Goal: Task Accomplishment & Management: Manage account settings

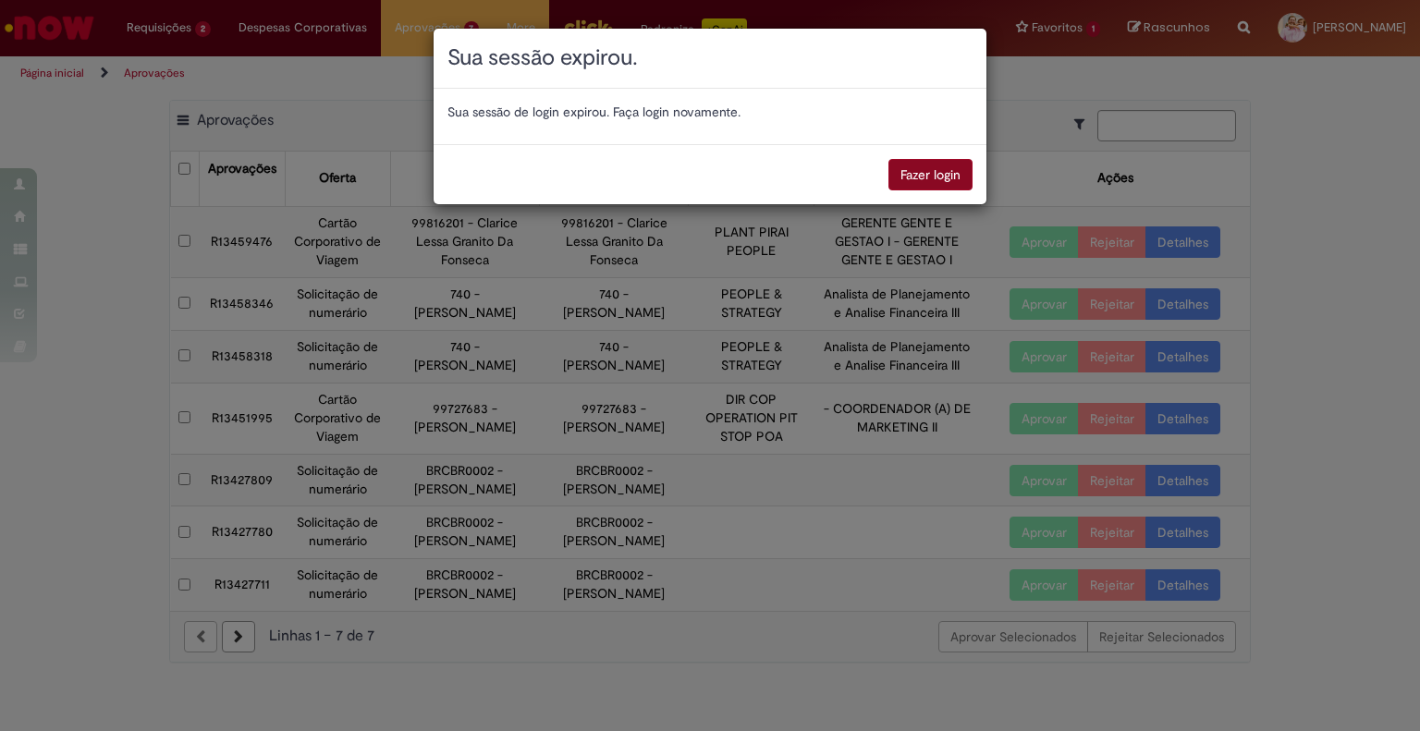
click at [958, 162] on button "Fazer login" at bounding box center [931, 174] width 84 height 31
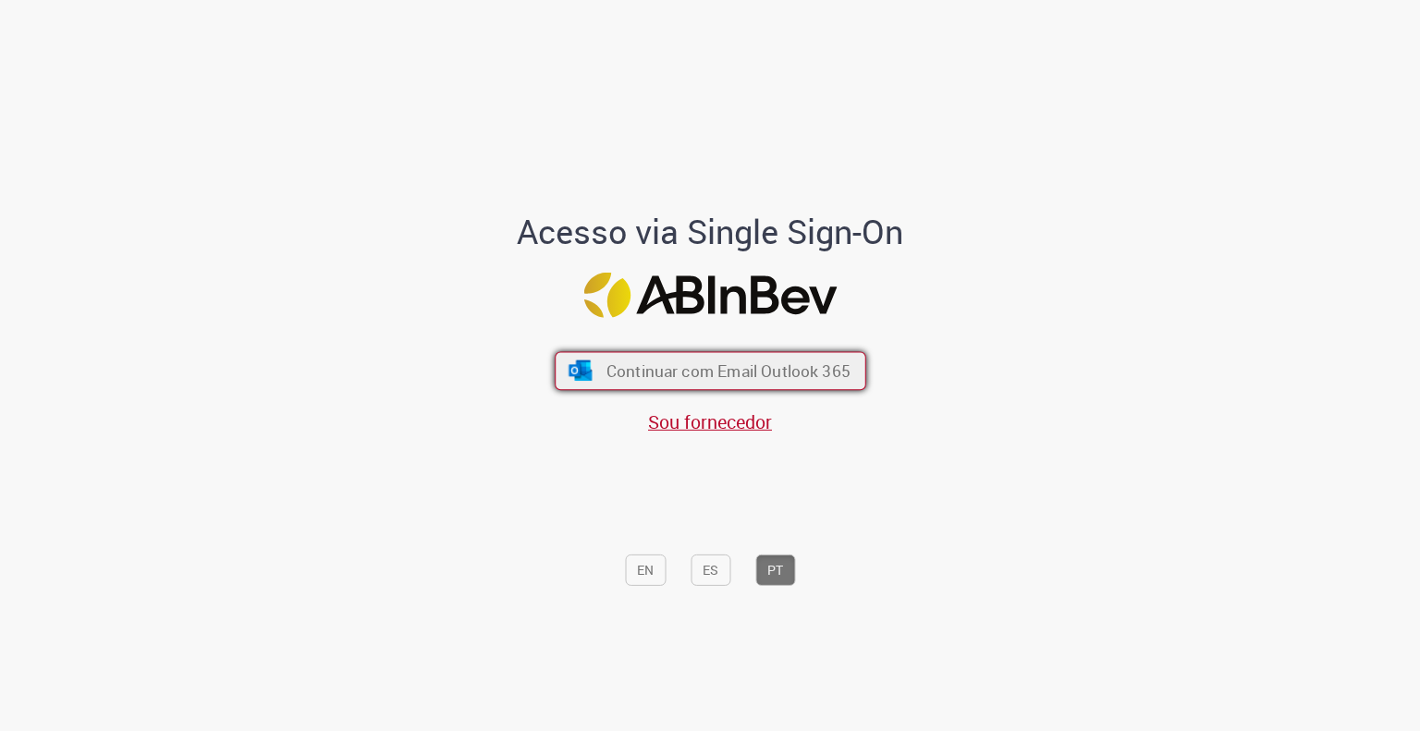
click at [622, 358] on button "Continuar com Email Outlook 365" at bounding box center [711, 370] width 312 height 39
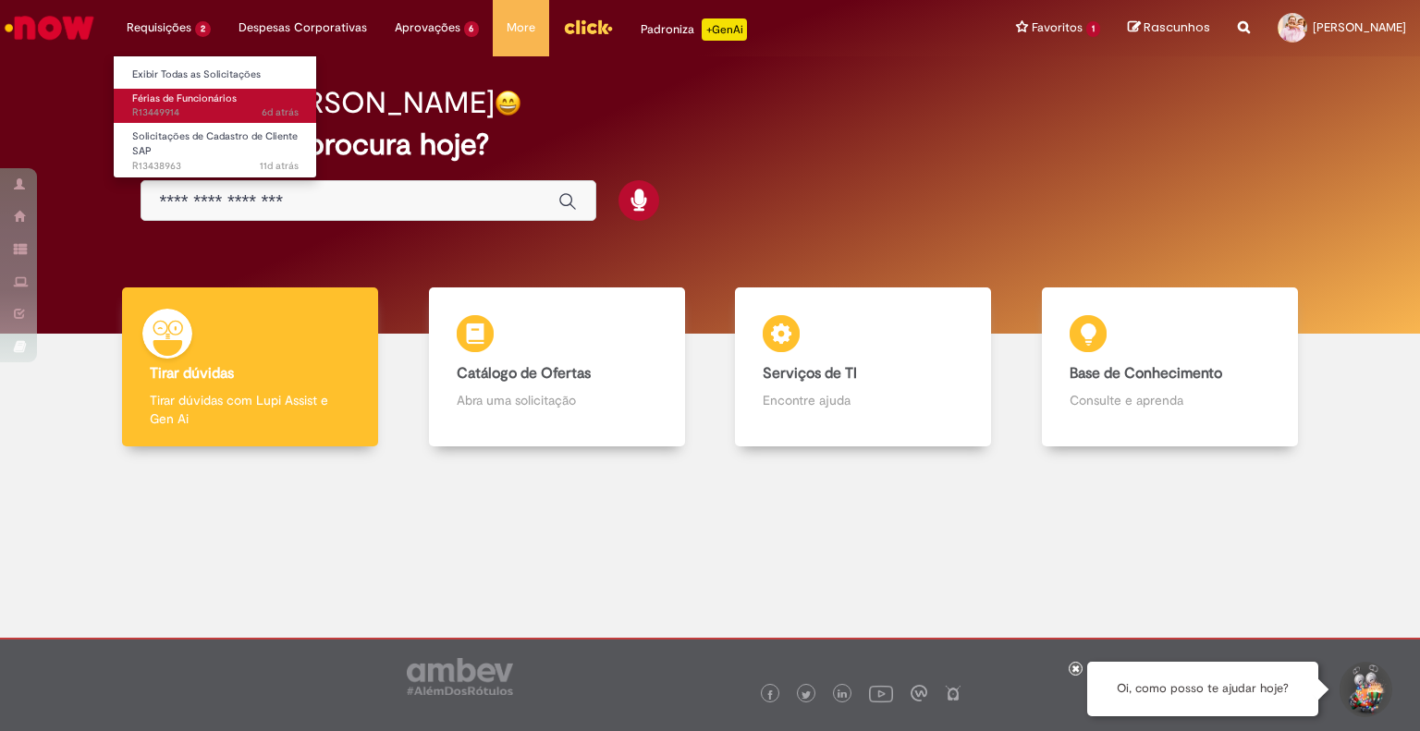
click at [149, 102] on span "Férias de Funcionários" at bounding box center [184, 99] width 104 height 14
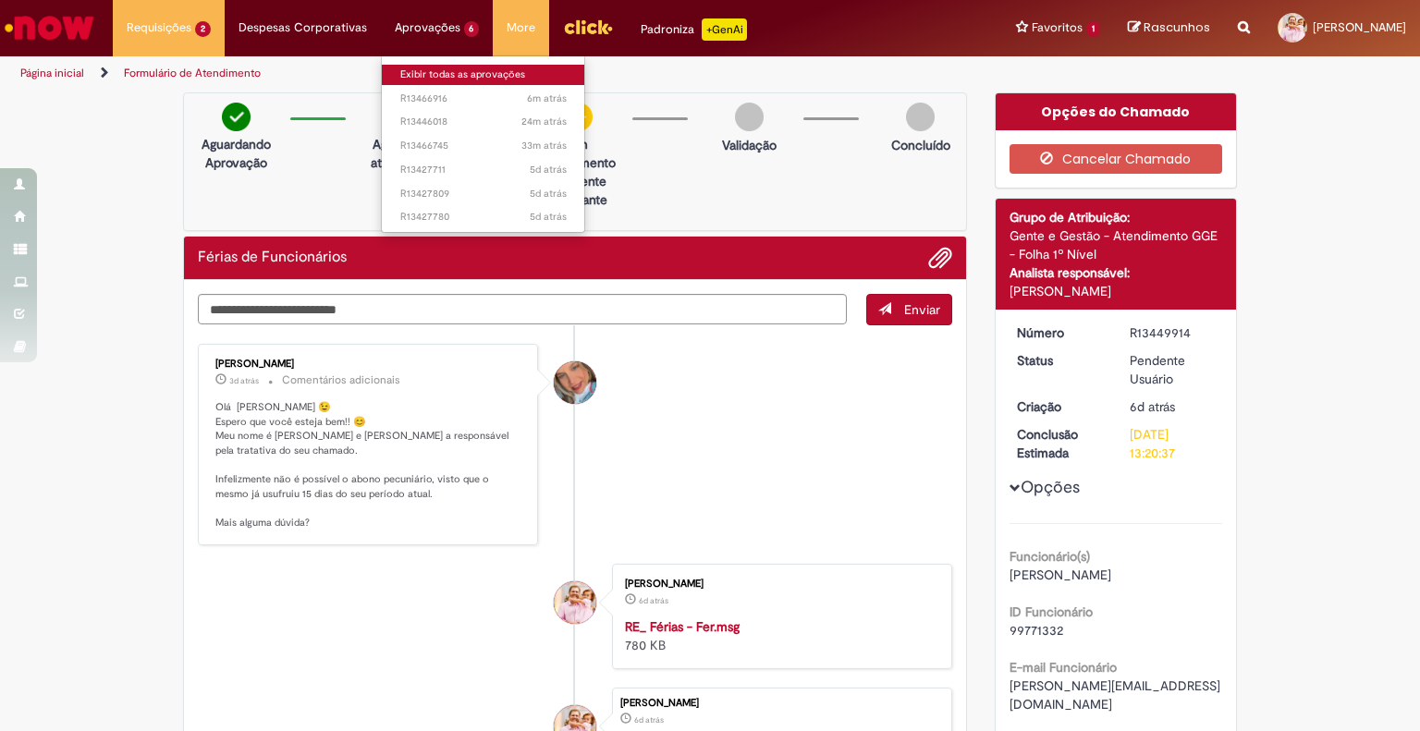
click at [485, 72] on link "Exibir todas as aprovações" at bounding box center [483, 75] width 203 height 20
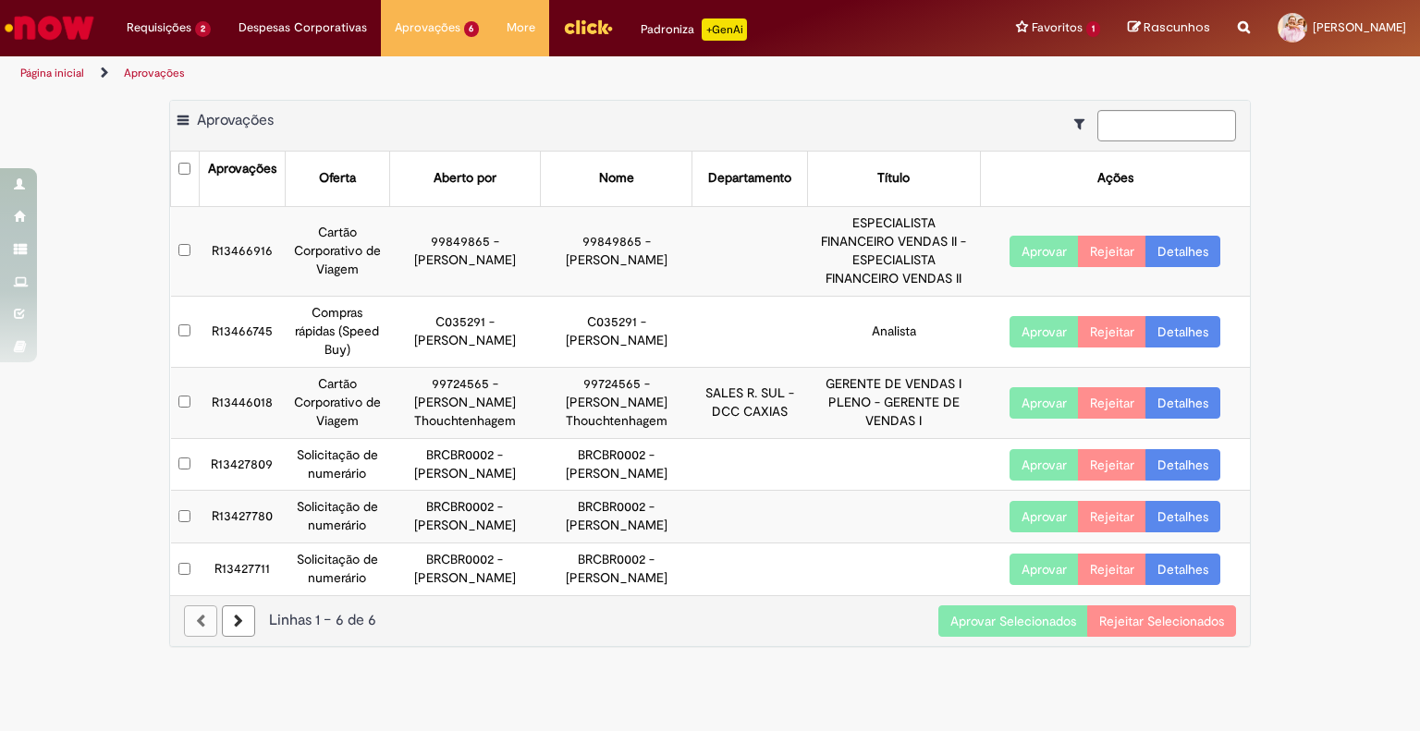
click at [988, 620] on button "Aprovar Selecionados" at bounding box center [1014, 621] width 150 height 31
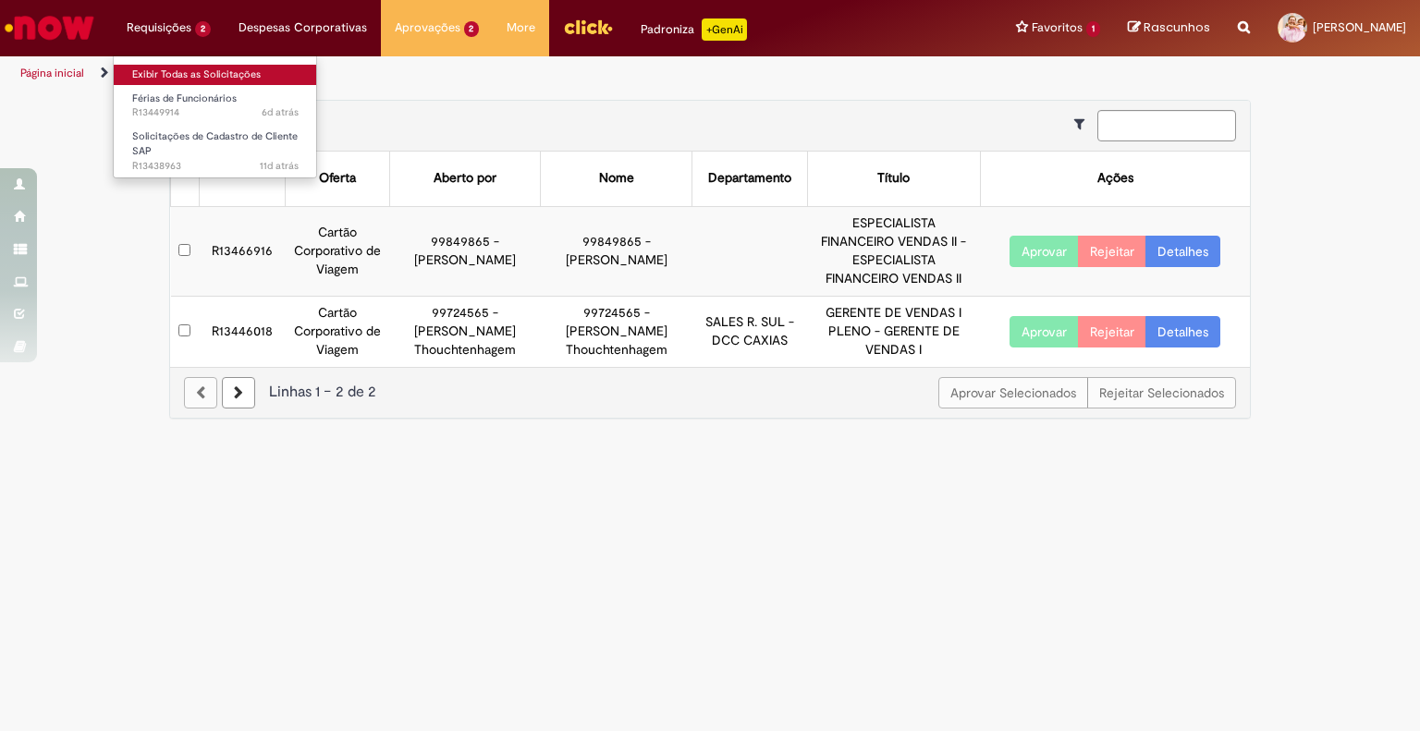
click at [148, 71] on link "Exibir Todas as Solicitações" at bounding box center [215, 75] width 203 height 20
